Goal: Check status: Check status

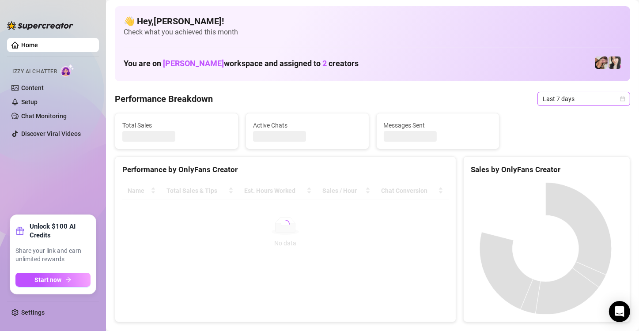
click at [620, 99] on icon "calendar" at bounding box center [622, 98] width 5 height 5
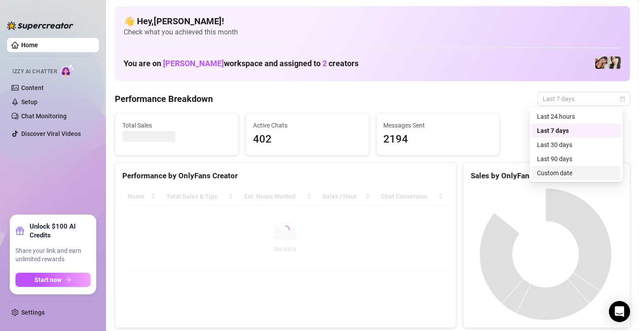
click at [577, 170] on div "Custom date" at bounding box center [576, 173] width 79 height 10
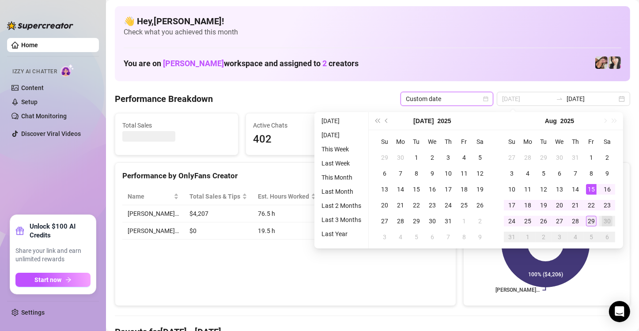
type input "[DATE]"
click at [590, 217] on div "29" at bounding box center [591, 221] width 11 height 11
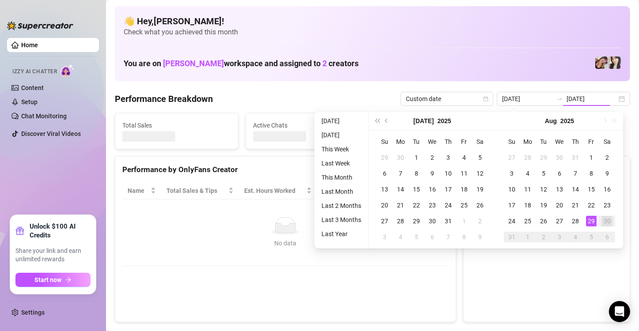
type input "[DATE]"
